Goal: Information Seeking & Learning: Learn about a topic

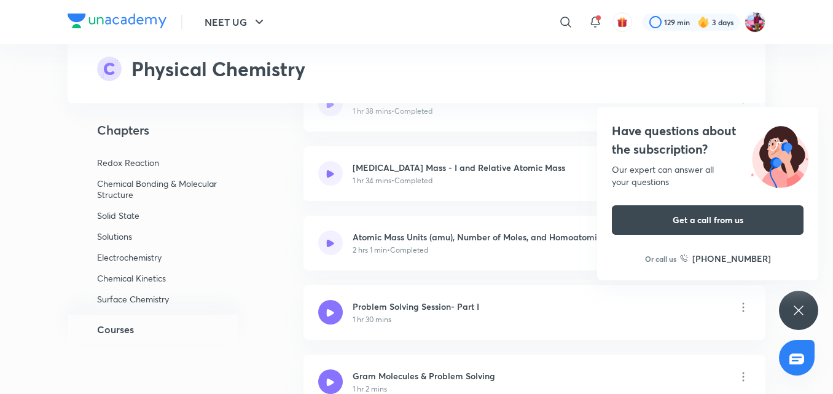
scroll to position [440, 0]
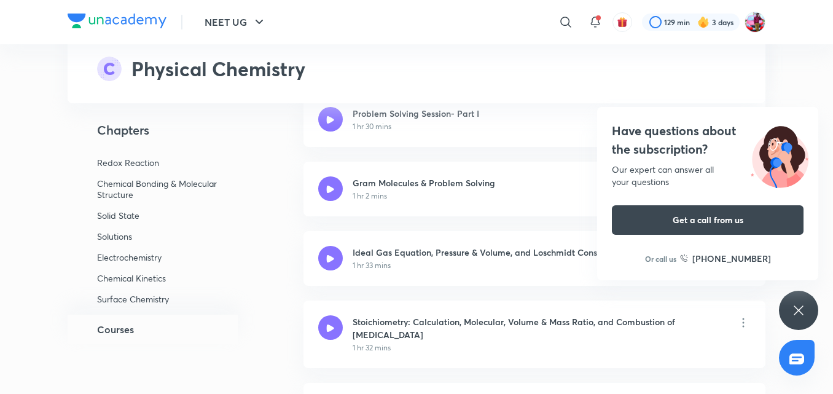
click at [142, 285] on div "General Topics & Mole Concept Atomic Structure Chemical Equilibrium Gases & Liq…" at bounding box center [166, 230] width 197 height 167
click at [139, 274] on p "Chemical Kinetics" at bounding box center [157, 278] width 120 height 11
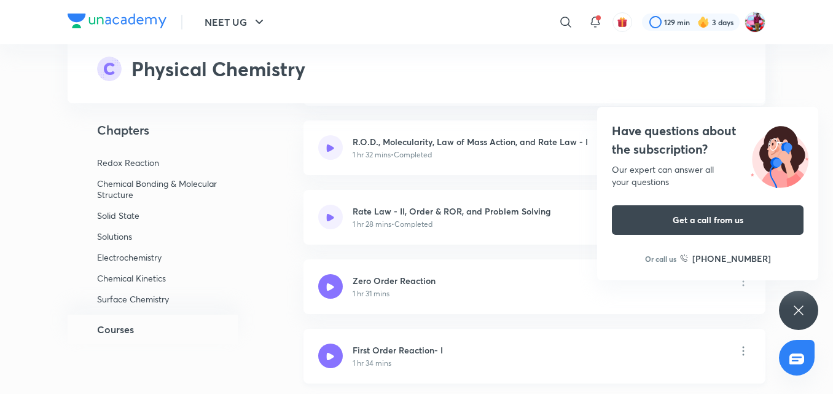
scroll to position [8267, 0]
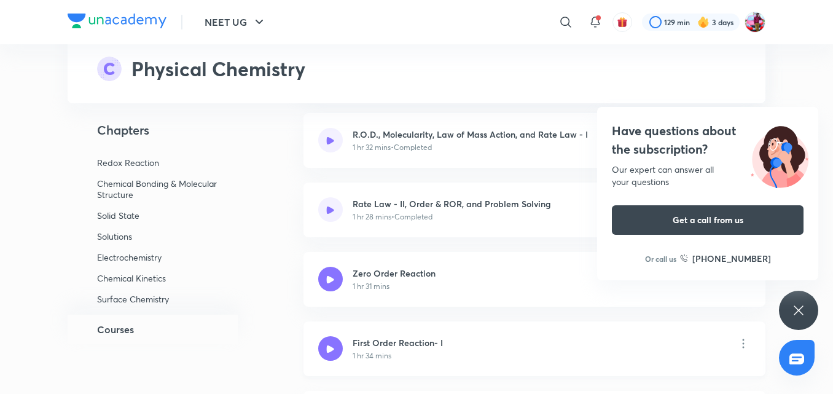
click at [442, 278] on h6 "Zero Order Reaction" at bounding box center [402, 273] width 98 height 13
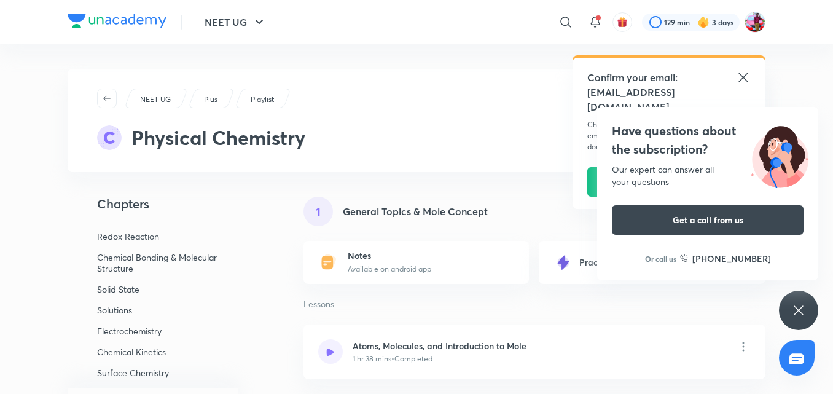
click at [742, 71] on icon at bounding box center [743, 77] width 15 height 15
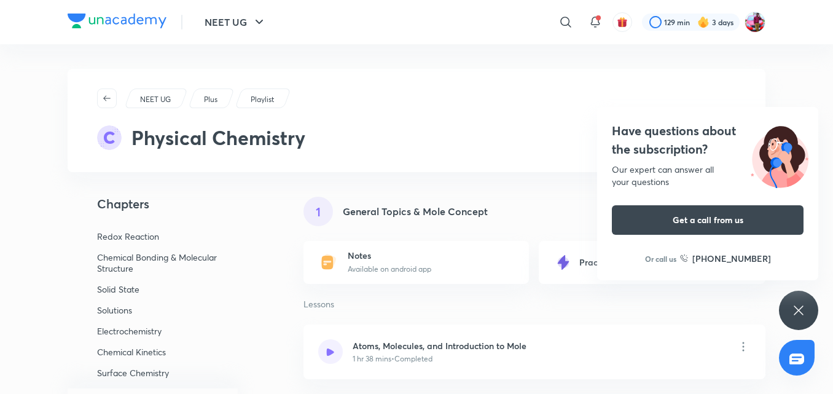
click at [133, 358] on div "General Topics & Mole Concept Atomic Structure Chemical Equilibrium Gases & Liq…" at bounding box center [166, 304] width 197 height 167
click at [133, 349] on p "Chemical Kinetics" at bounding box center [157, 351] width 120 height 11
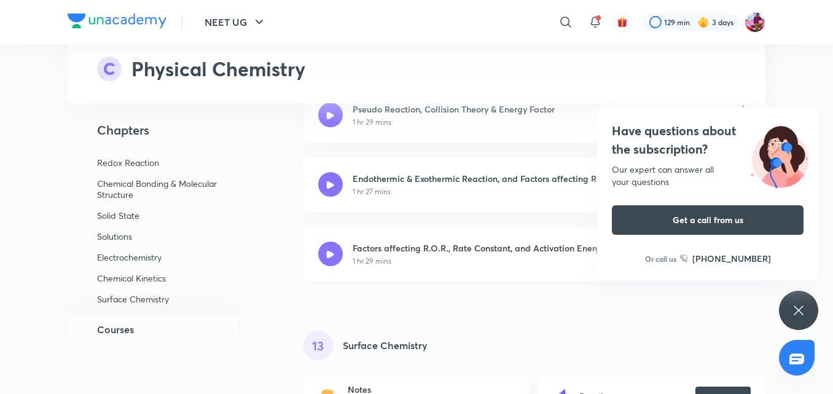
scroll to position [8932, 0]
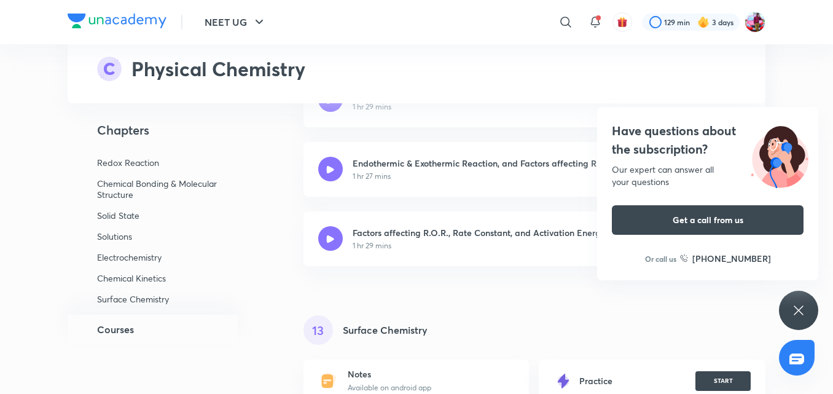
click at [806, 316] on div "Have questions about the subscription? Our expert can answer all your questions…" at bounding box center [798, 310] width 39 height 39
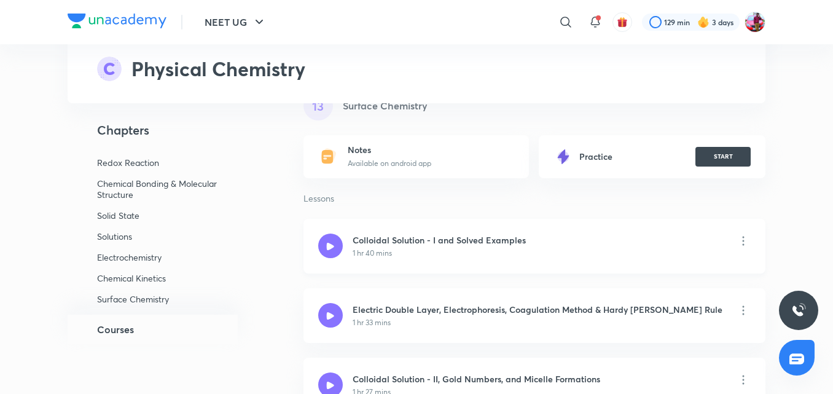
scroll to position [9138, 0]
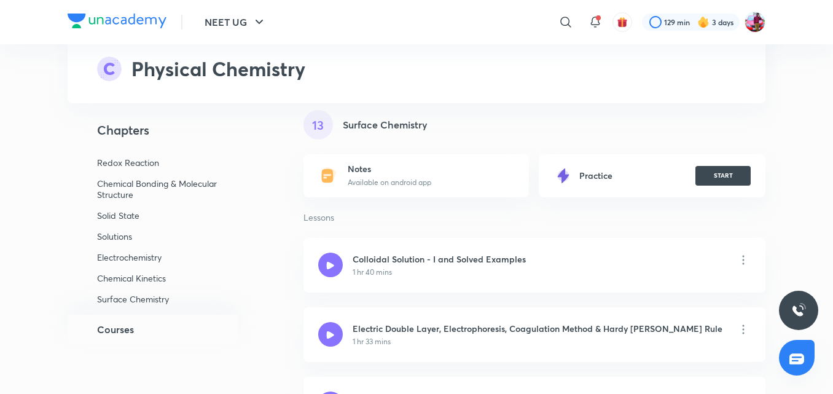
click at [128, 256] on p "Electrochemistry" at bounding box center [157, 257] width 120 height 11
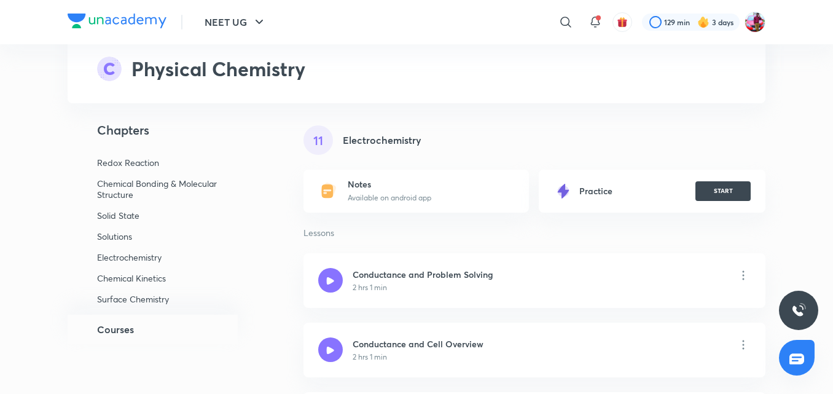
scroll to position [7331, 0]
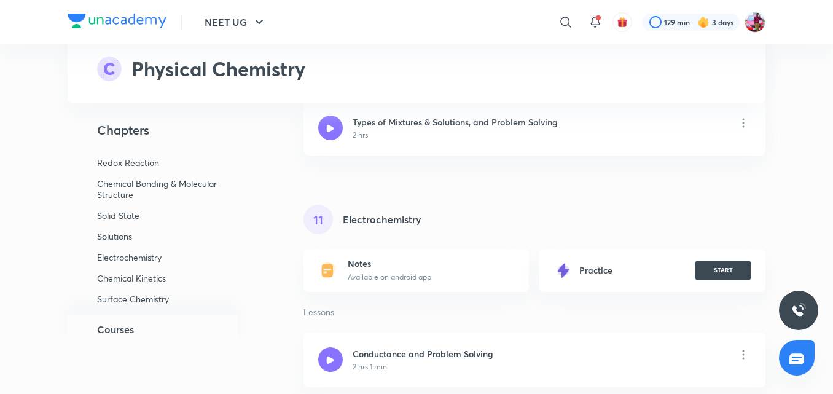
click at [117, 245] on div "General Topics & Mole Concept Atomic Structure Chemical Equilibrium Gases & Liq…" at bounding box center [166, 230] width 197 height 167
click at [125, 240] on p "Solutions" at bounding box center [157, 236] width 120 height 11
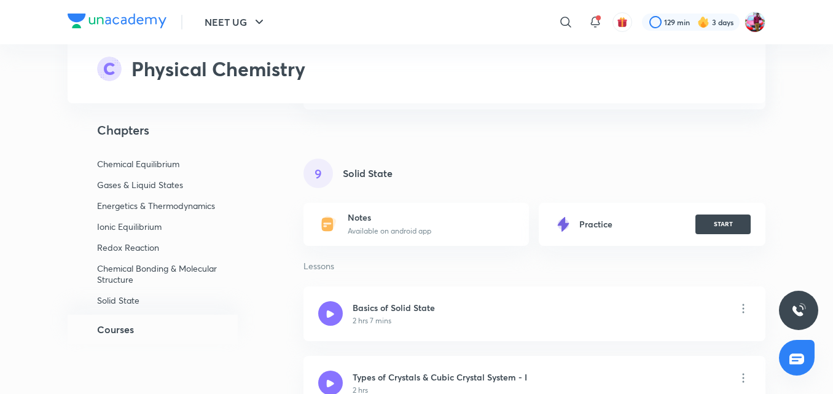
scroll to position [82, 0]
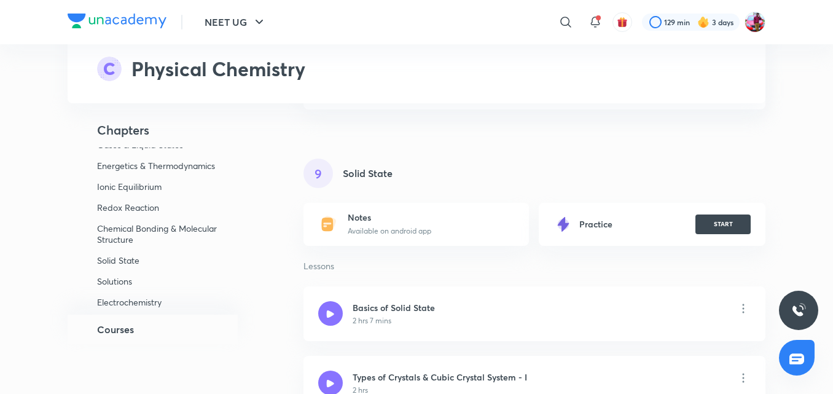
click at [162, 236] on p "Chemical Bonding & Molecular Structure" at bounding box center [157, 234] width 120 height 22
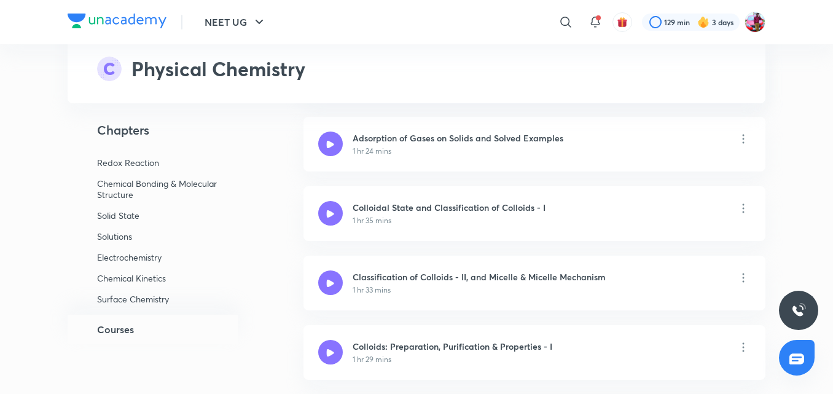
scroll to position [2803, 0]
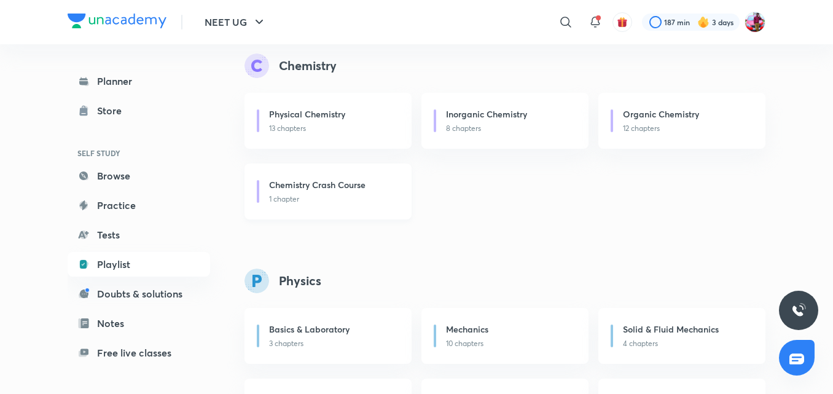
scroll to position [533, 0]
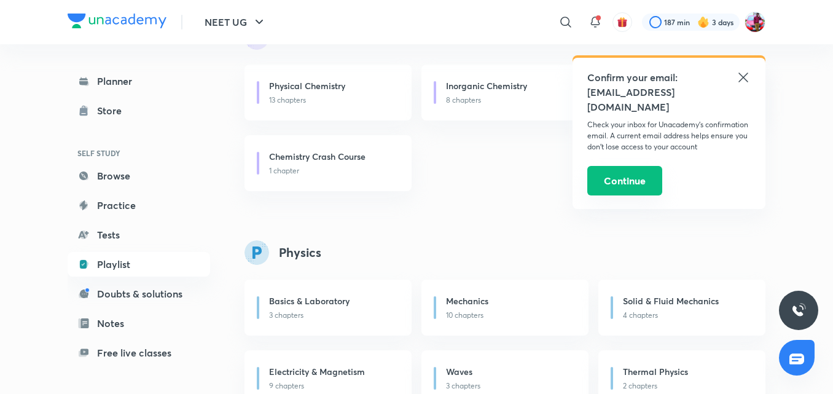
click at [616, 174] on button "Continue" at bounding box center [624, 180] width 75 height 29
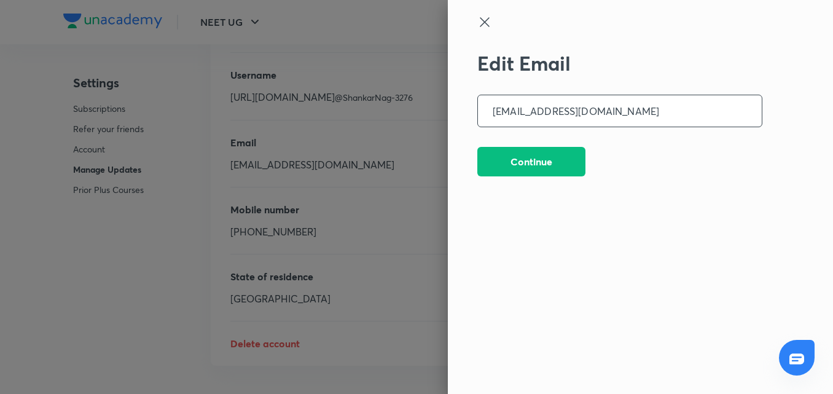
scroll to position [3212, 0]
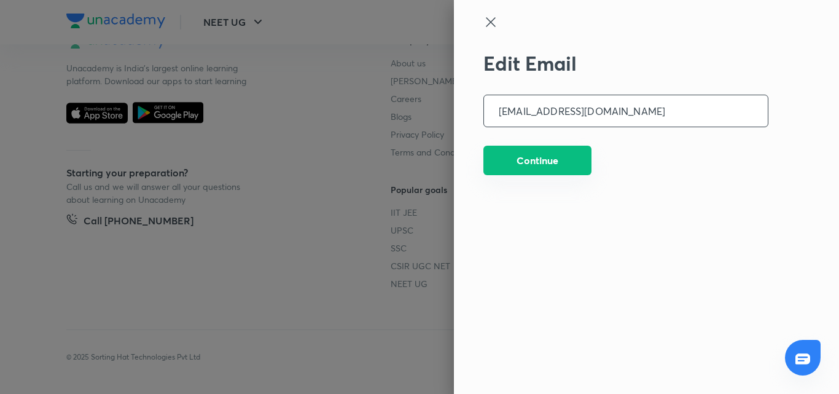
click at [572, 157] on button "Continue" at bounding box center [537, 160] width 108 height 29
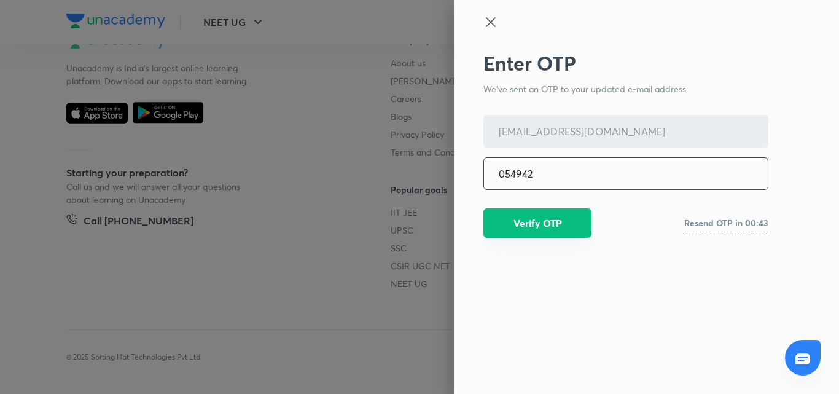
type input "054942"
click at [548, 221] on button "Verify OTP" at bounding box center [537, 222] width 108 height 29
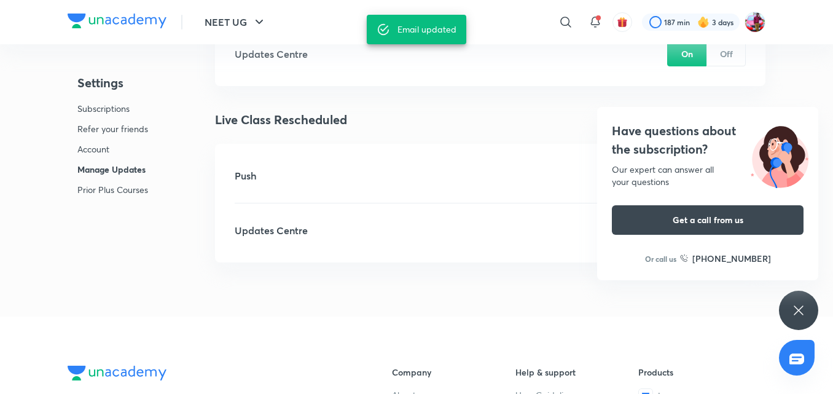
scroll to position [2844, 0]
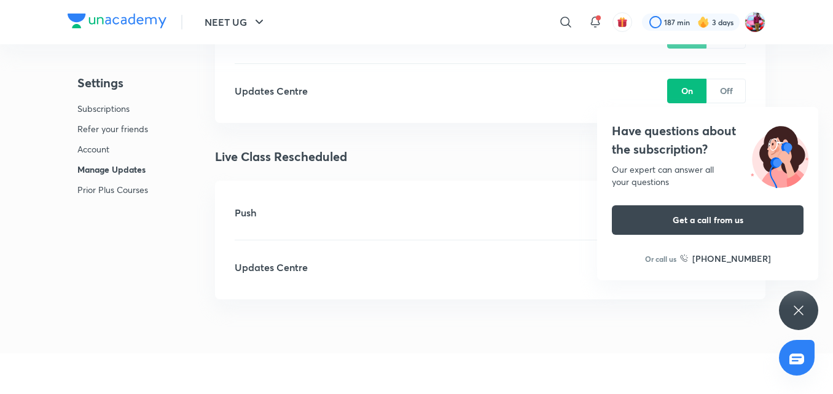
click at [798, 318] on div "Have questions about the subscription? Our expert can answer all your questions…" at bounding box center [798, 310] width 39 height 39
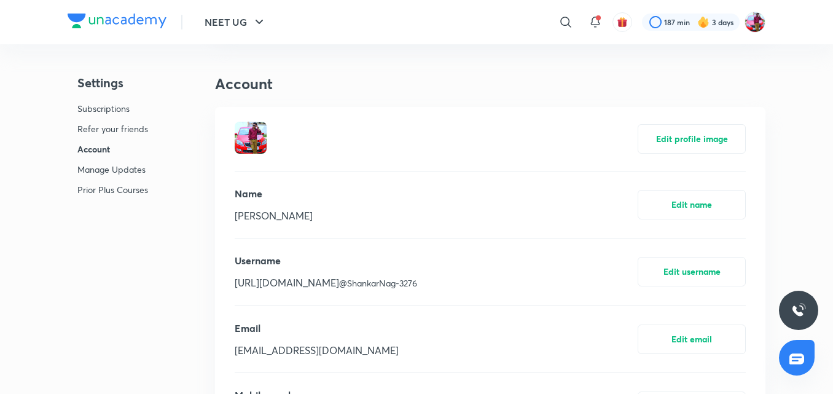
scroll to position [346, 0]
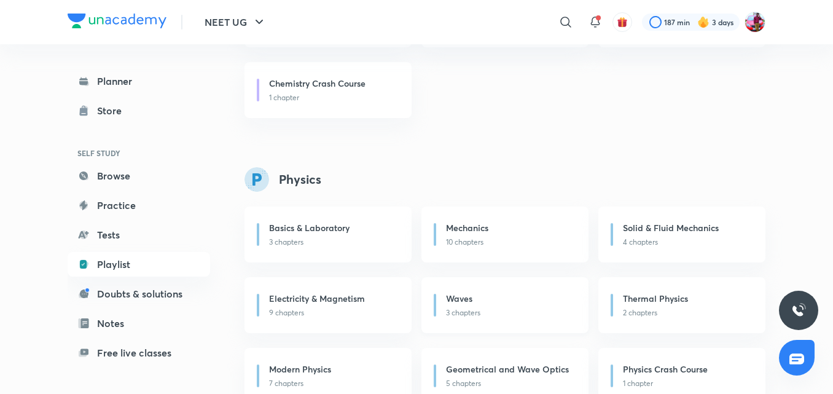
scroll to position [638, 0]
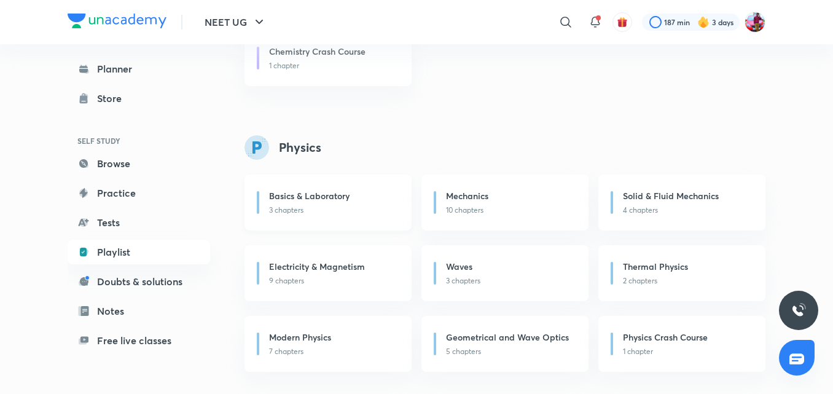
click at [311, 205] on p "3 chapters" at bounding box center [333, 210] width 128 height 11
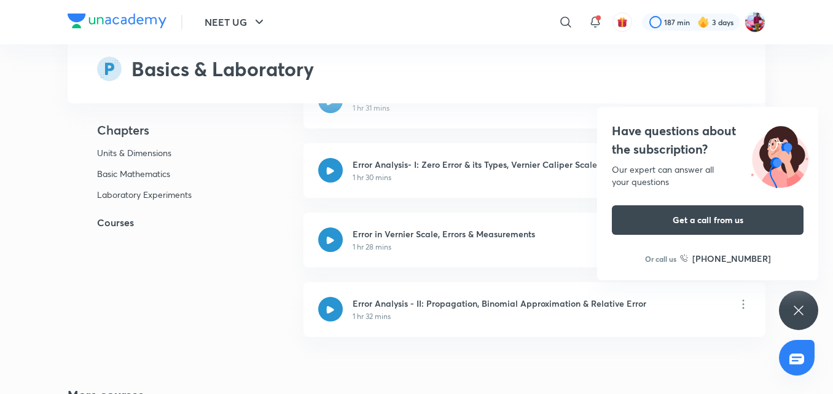
scroll to position [1270, 0]
click at [790, 313] on div "Have questions about the subscription? Our expert can answer all your questions…" at bounding box center [798, 310] width 39 height 39
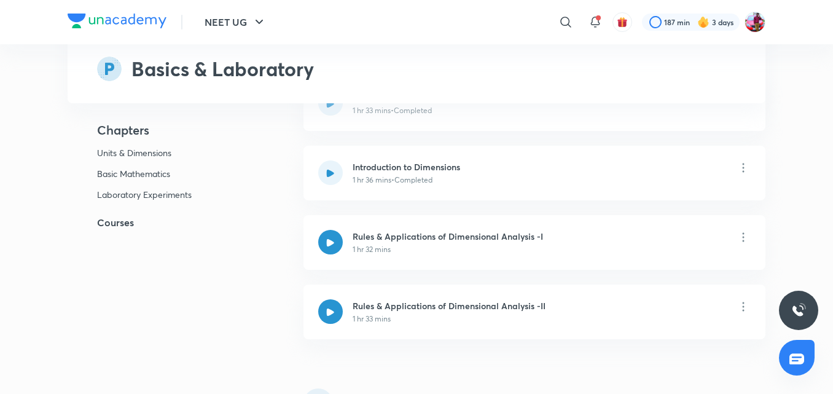
scroll to position [164, 0]
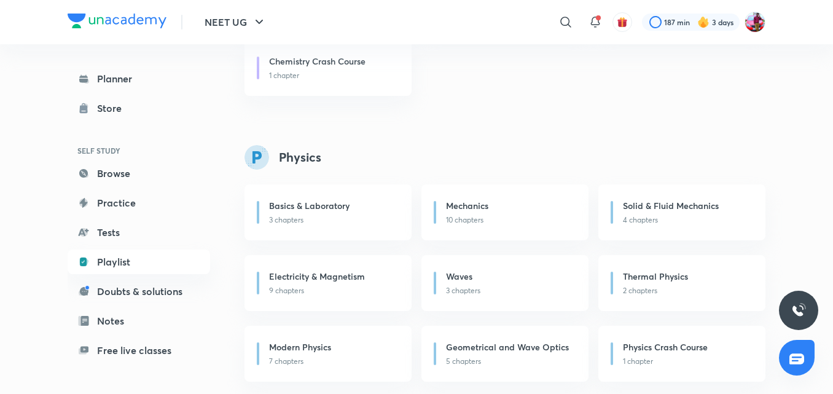
scroll to position [638, 0]
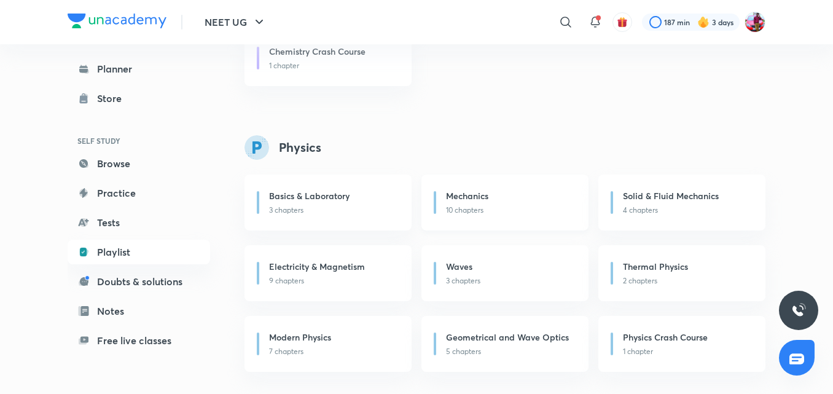
click at [503, 210] on p "10 chapters" at bounding box center [510, 210] width 128 height 11
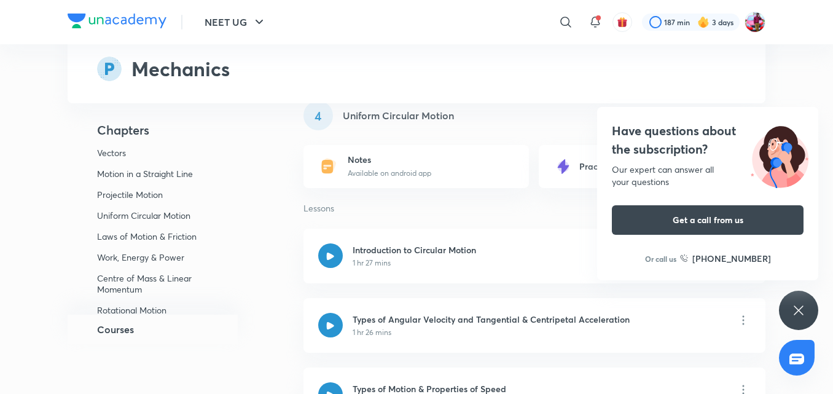
scroll to position [1801, 0]
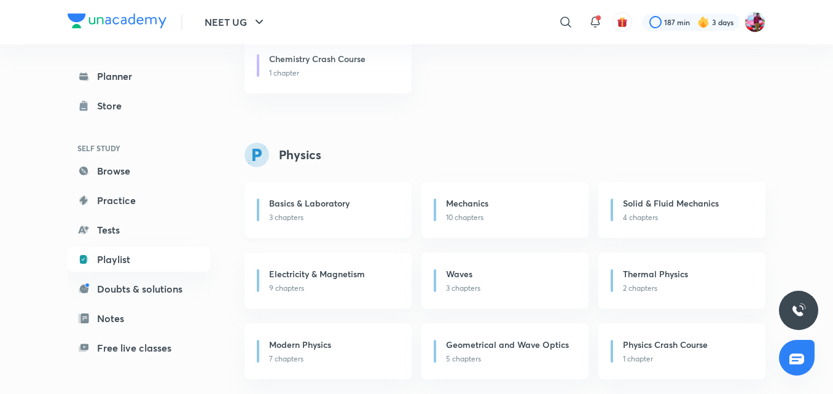
scroll to position [638, 0]
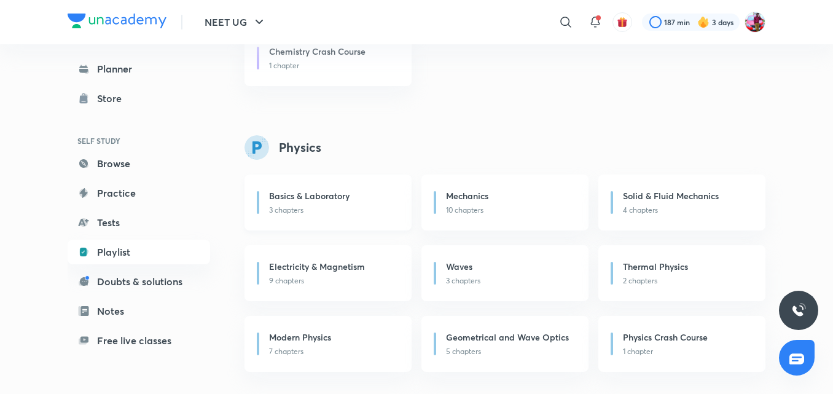
click at [359, 211] on p "3 chapters" at bounding box center [333, 210] width 128 height 11
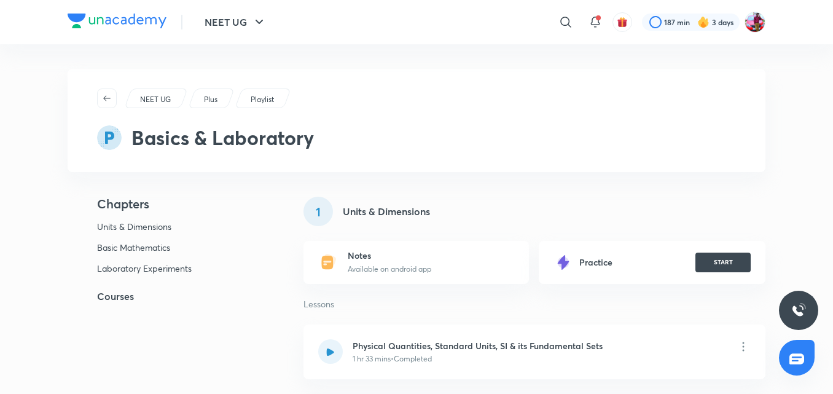
scroll to position [205, 0]
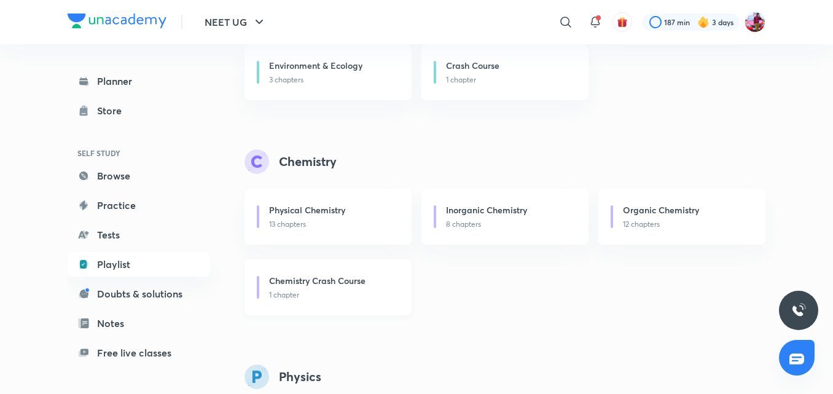
scroll to position [410, 0]
click at [634, 203] on h6 "Organic Chemistry" at bounding box center [661, 208] width 76 height 13
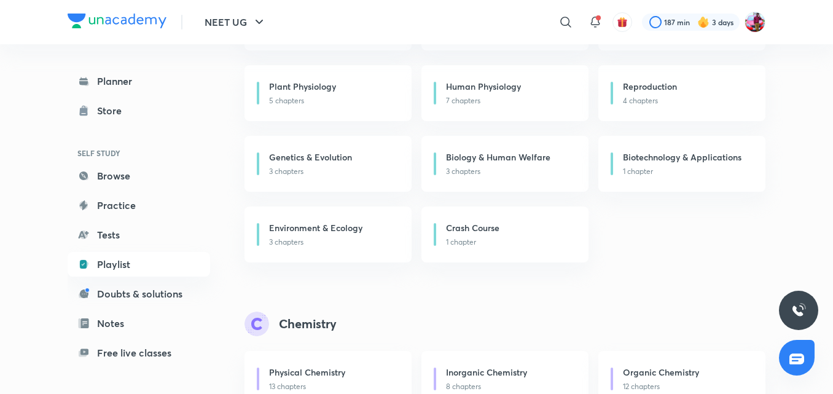
scroll to position [369, 0]
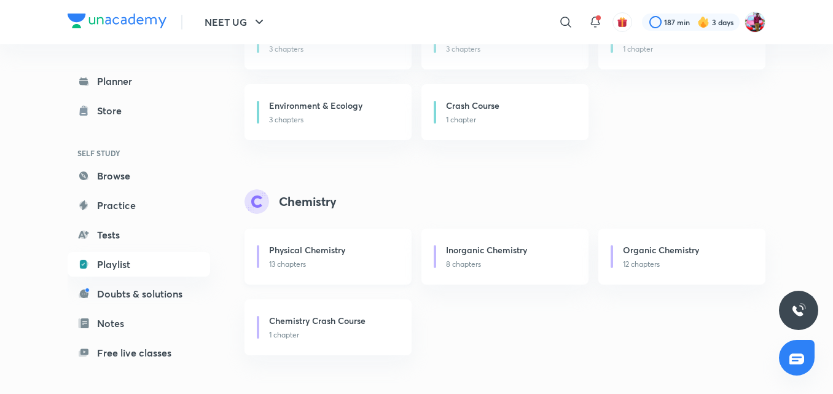
click at [294, 255] on h6 "Physical Chemistry" at bounding box center [307, 249] width 76 height 13
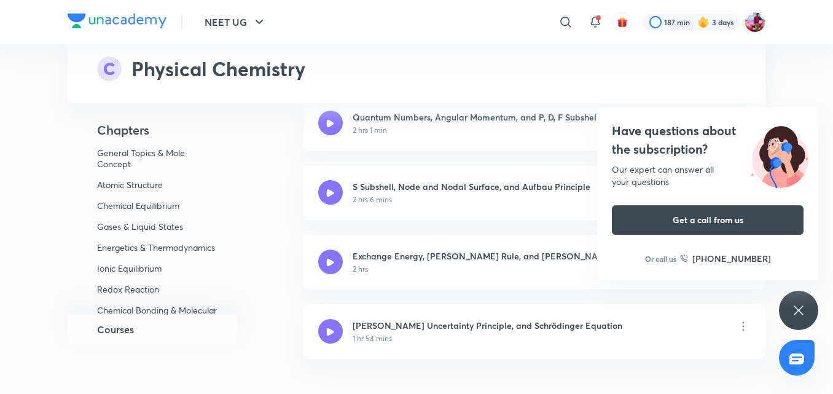
scroll to position [1801, 0]
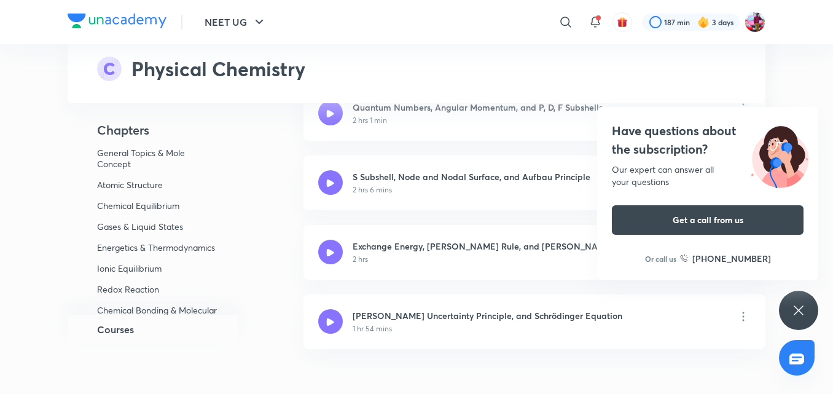
drag, startPoint x: 798, startPoint y: 305, endPoint x: 701, endPoint y: 289, distance: 98.9
click at [798, 304] on icon at bounding box center [798, 310] width 15 height 15
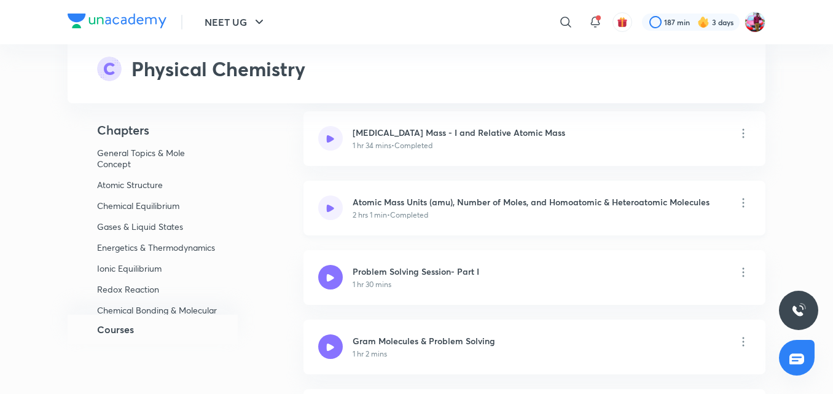
scroll to position [327, 0]
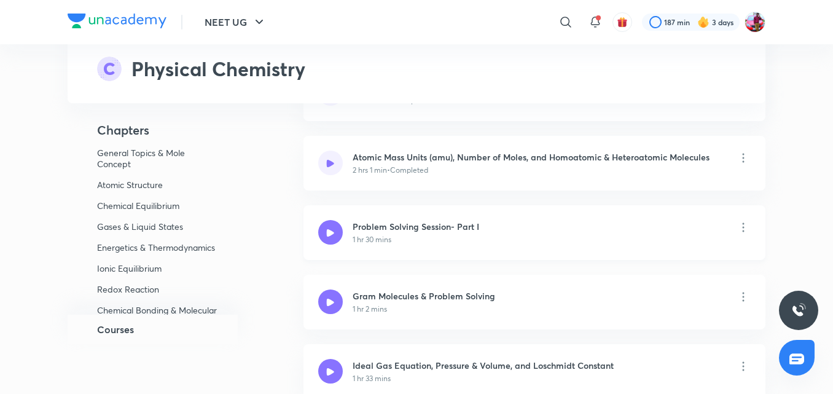
click at [440, 230] on h6 "Problem Solving Session- Part I" at bounding box center [416, 226] width 127 height 13
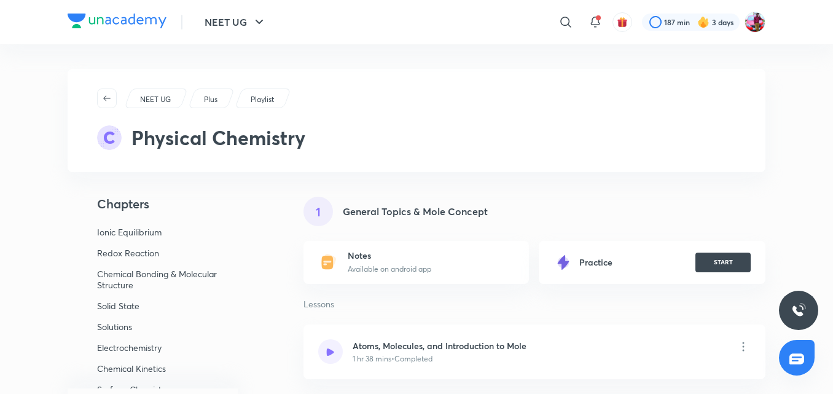
scroll to position [127, 0]
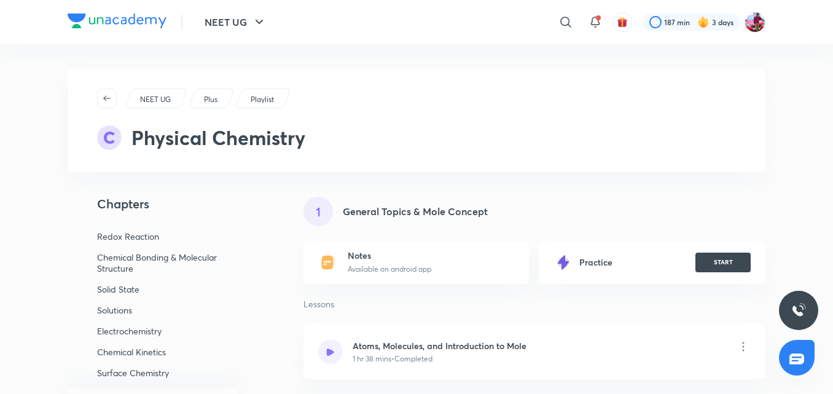
click at [144, 356] on p "Chemical Kinetics" at bounding box center [157, 351] width 120 height 11
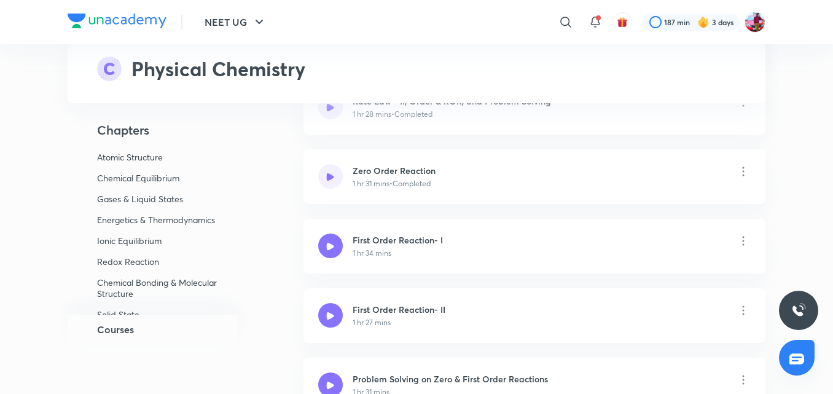
scroll to position [0, 0]
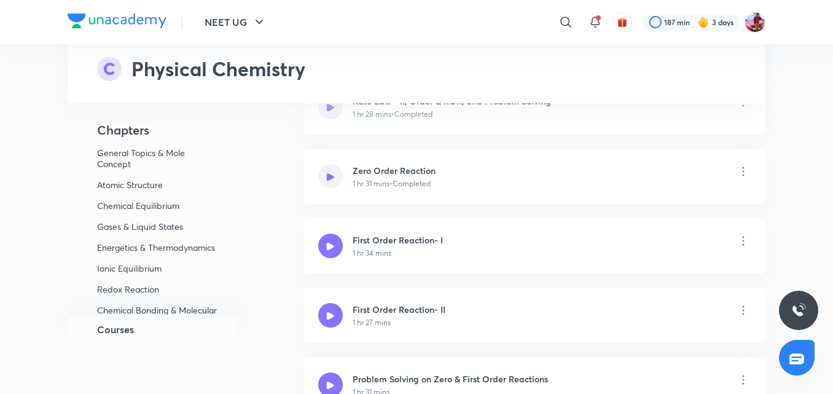
click at [130, 164] on p "General Topics & Mole Concept" at bounding box center [157, 158] width 120 height 22
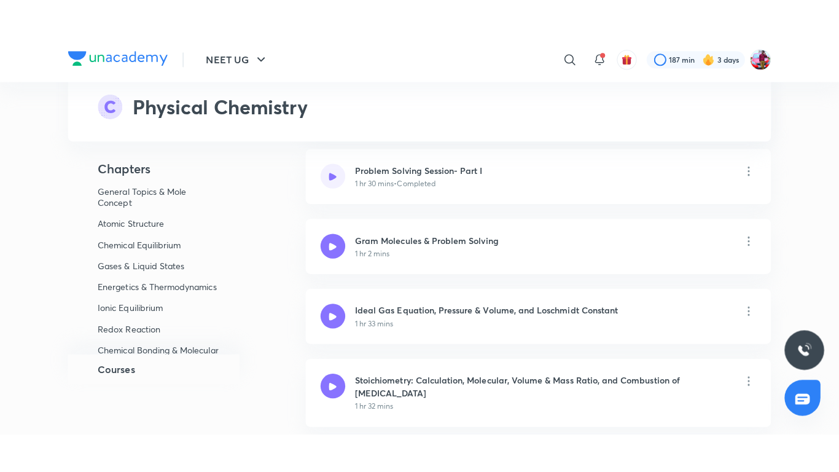
scroll to position [412, 0]
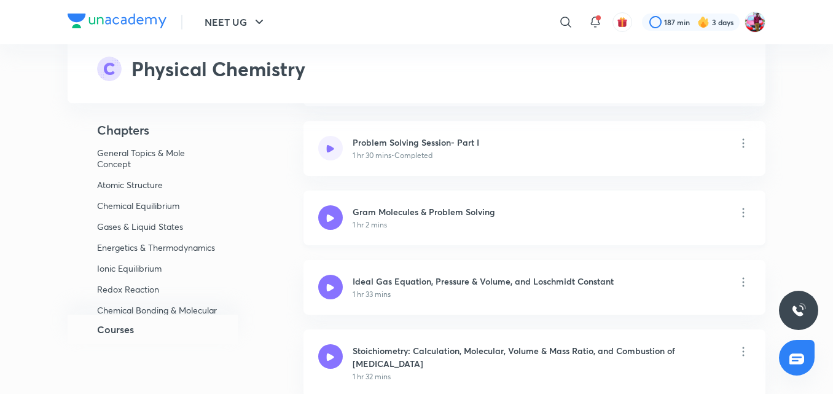
click at [432, 221] on div "1 hr 2 mins" at bounding box center [424, 224] width 142 height 11
